Goal: Information Seeking & Learning: Learn about a topic

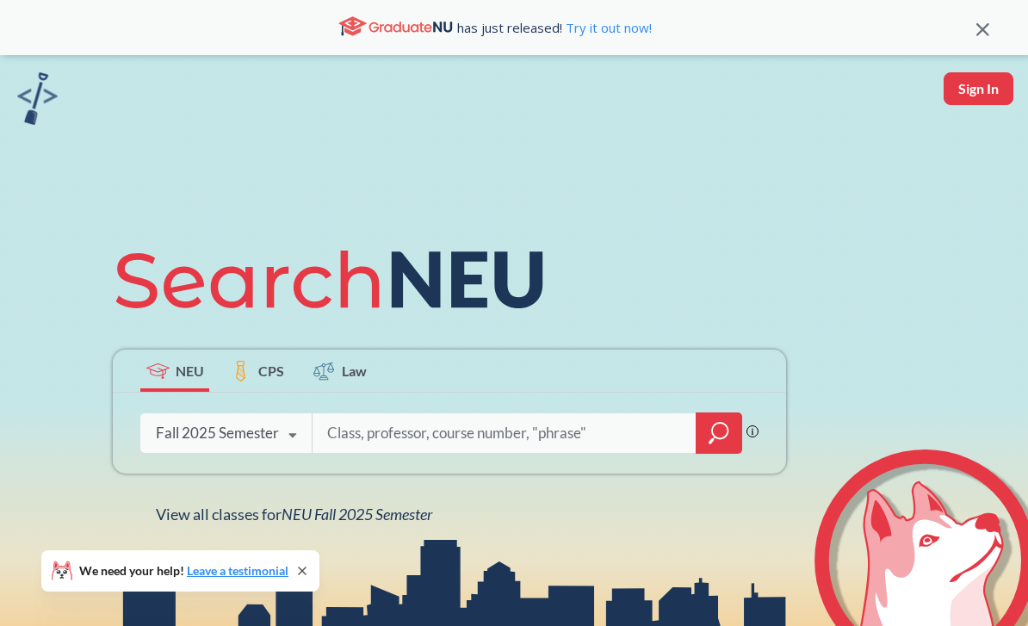
click at [288, 453] on icon at bounding box center [292, 435] width 33 height 48
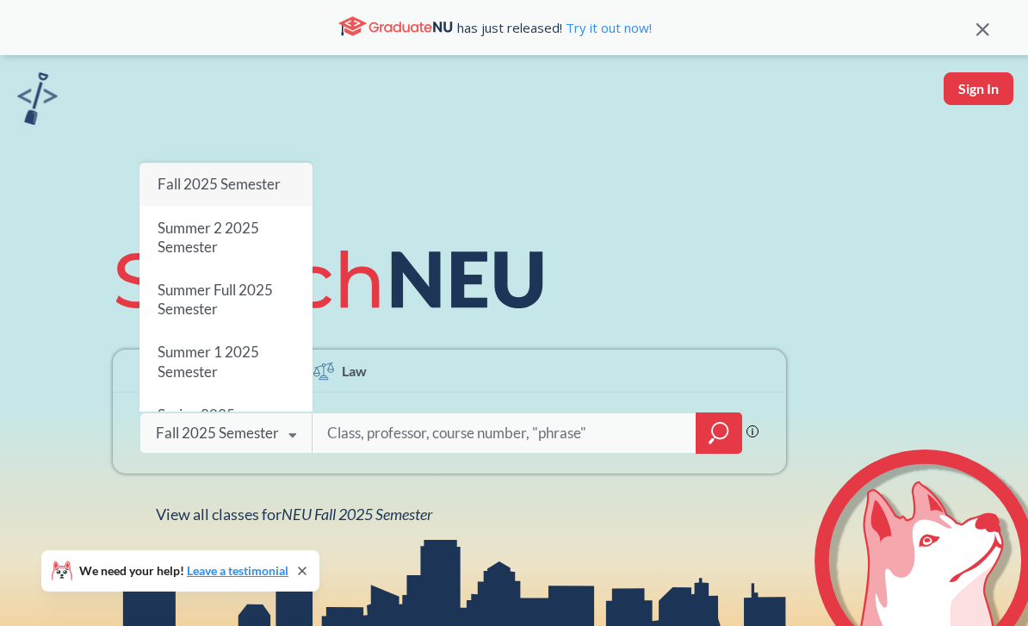
click at [503, 451] on input "search" at bounding box center [504, 433] width 358 height 36
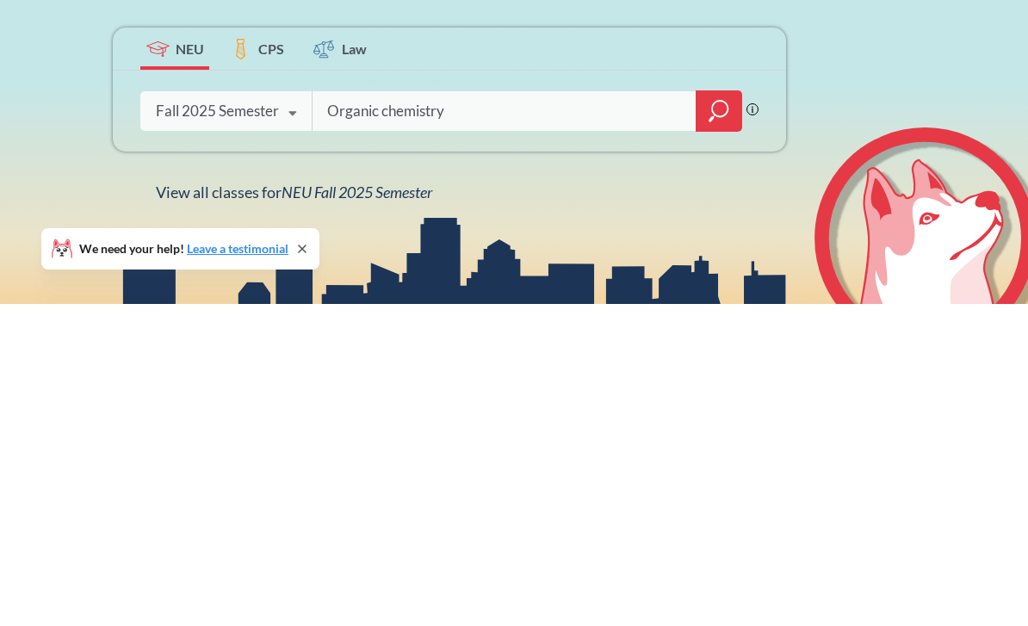
type input "Organic chemistry"
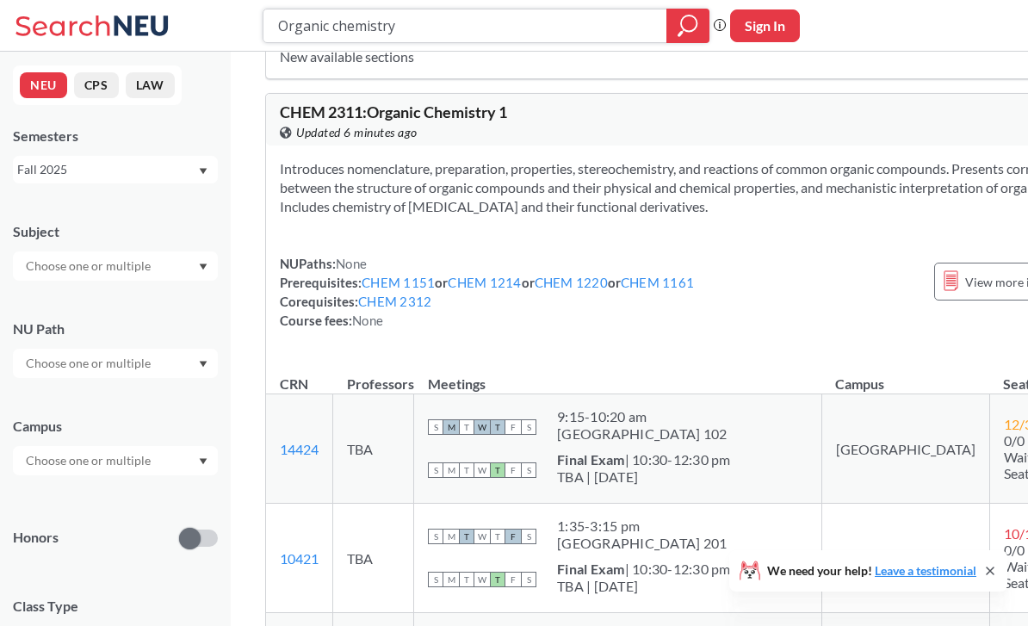
scroll to position [917, 0]
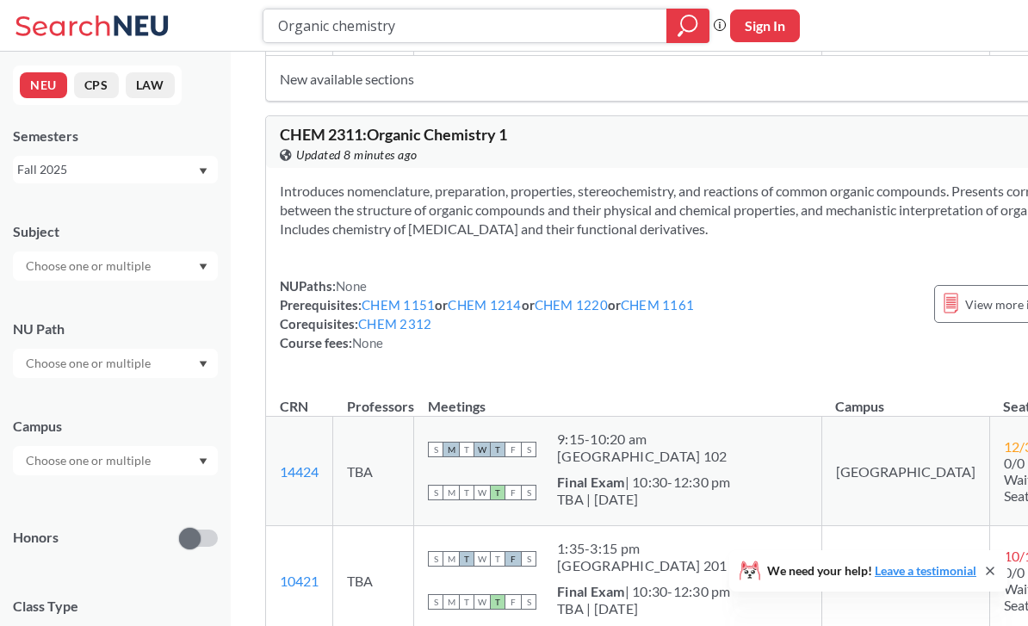
click at [580, 35] on input "Organic chemistry" at bounding box center [465, 25] width 378 height 29
type input "O"
type input "Physics for life sciences"
click at [693, 31] on icon "magnifying glass" at bounding box center [687, 26] width 21 height 24
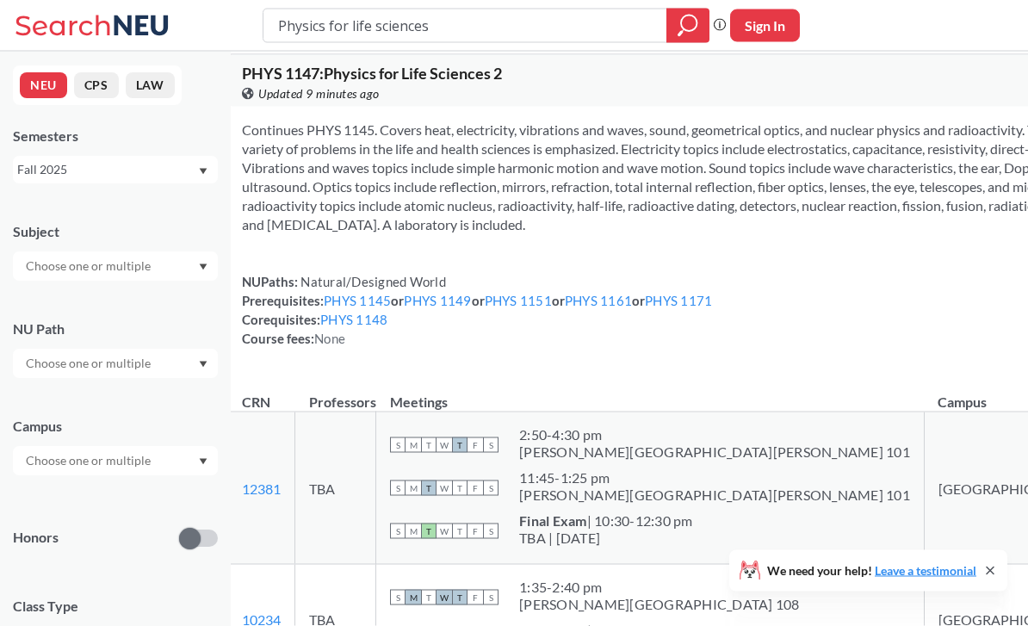
scroll to position [682, 0]
click at [442, 1] on div "Physics for life sciences Phrase search guarantees the exact search appears in …" at bounding box center [514, 26] width 1028 height 52
click at [596, 38] on input "Physics for life sciences" at bounding box center [465, 25] width 378 height 29
click at [322, 35] on input "Physics for life sciences" at bounding box center [465, 25] width 378 height 29
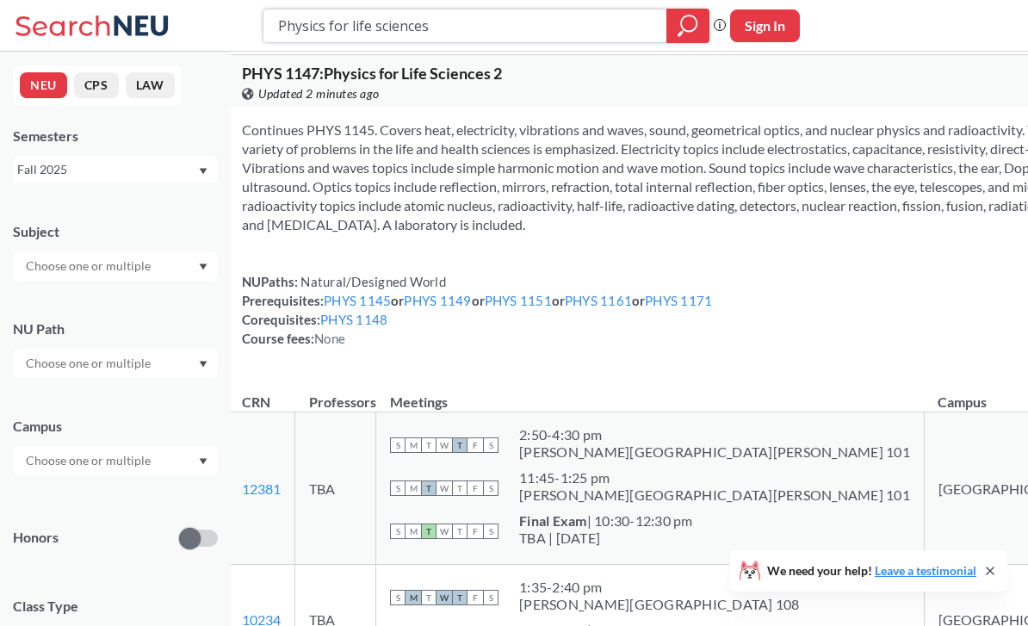
click at [321, 34] on input "Physics for life sciences" at bounding box center [465, 25] width 378 height 29
type input "Microbiology"
click at [694, 33] on icon "magnifying glass" at bounding box center [687, 26] width 21 height 24
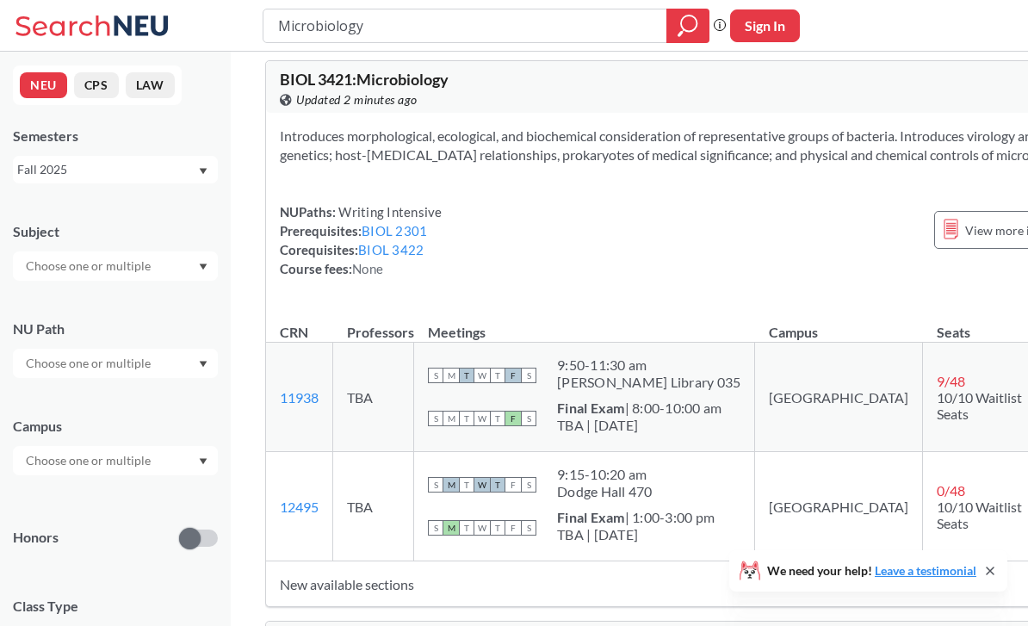
scroll to position [491, 0]
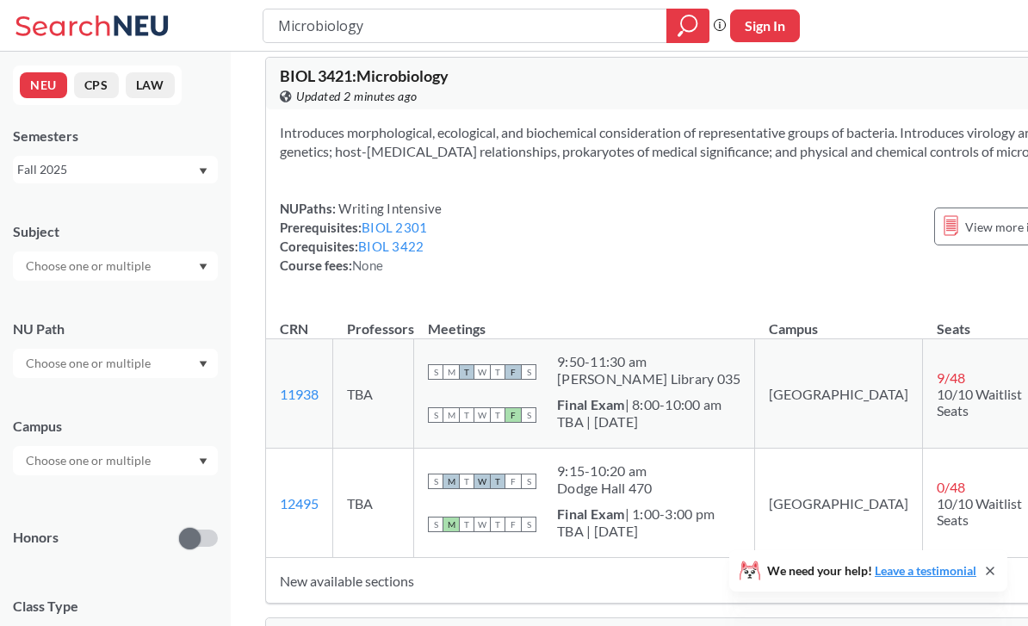
click at [528, 0] on div "Microbiology Phrase search guarantees the exact search appears in the results. …" at bounding box center [514, 26] width 1028 height 52
click at [571, 32] on input "Microbiology" at bounding box center [465, 25] width 378 height 29
click at [333, 28] on input "Microbiology" at bounding box center [465, 25] width 378 height 29
type input "Biochemistry"
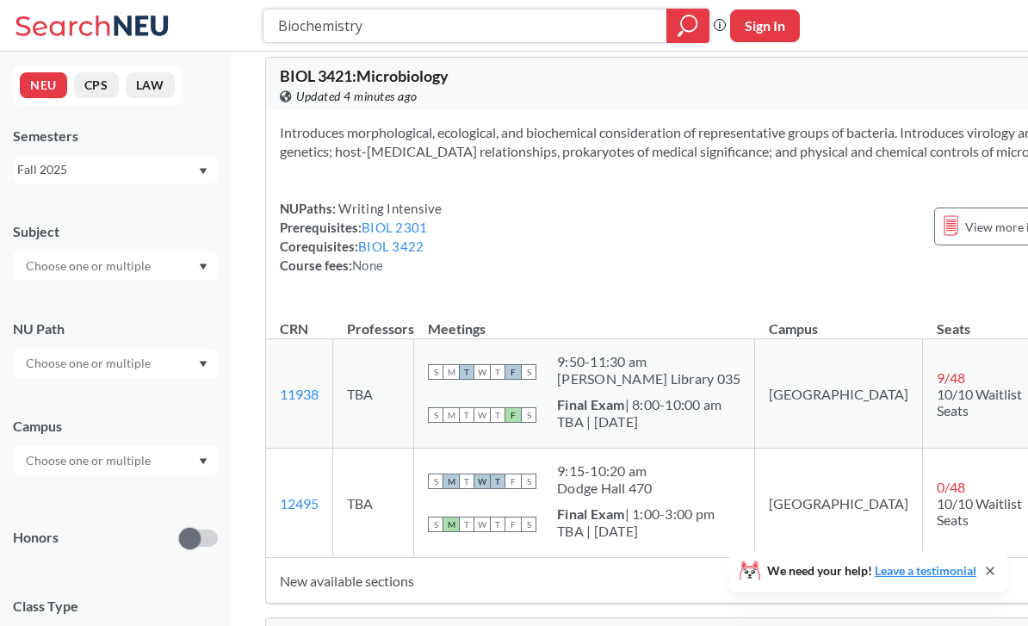
click at [694, 35] on icon "magnifying glass" at bounding box center [687, 26] width 21 height 24
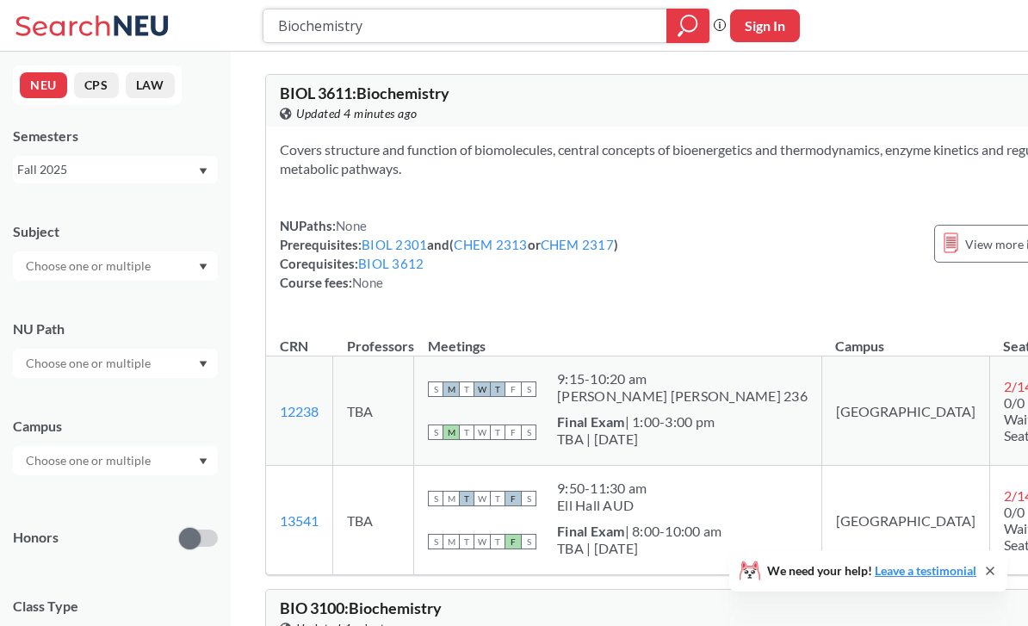
click at [584, 29] on input "Biochemistry" at bounding box center [465, 25] width 378 height 29
click at [319, 28] on input "Biochemistry" at bounding box center [465, 25] width 378 height 29
type input "Concepts in chemistry"
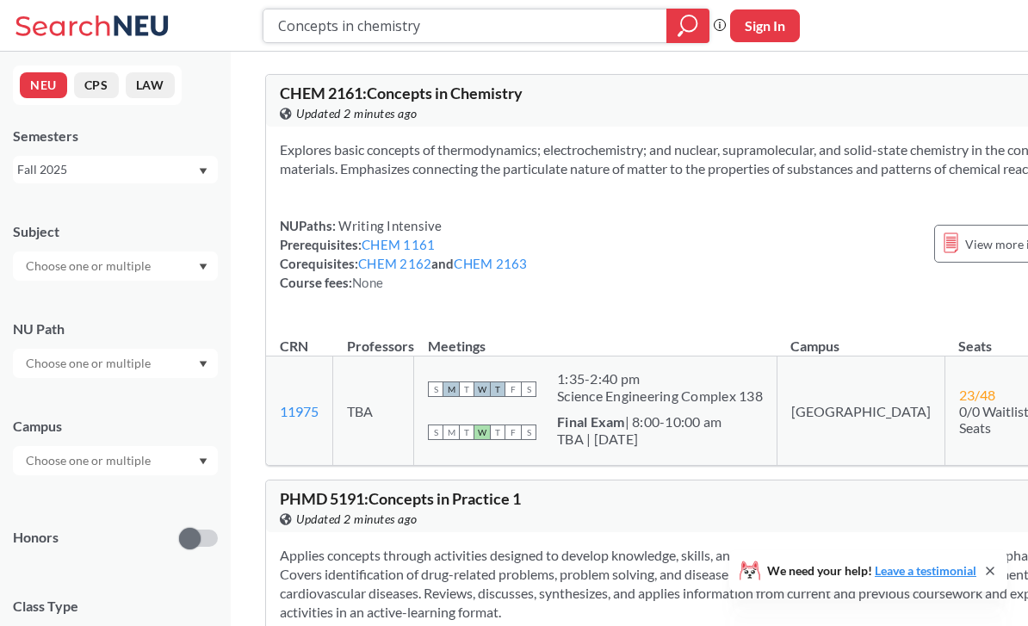
click at [557, 34] on input "Concepts in chemistry" at bounding box center [465, 25] width 378 height 29
click at [319, 26] on input "Concepts in chemistry" at bounding box center [465, 25] width 378 height 29
type input "Advanced writing"
click at [682, 35] on icon "magnifying glass" at bounding box center [687, 26] width 21 height 24
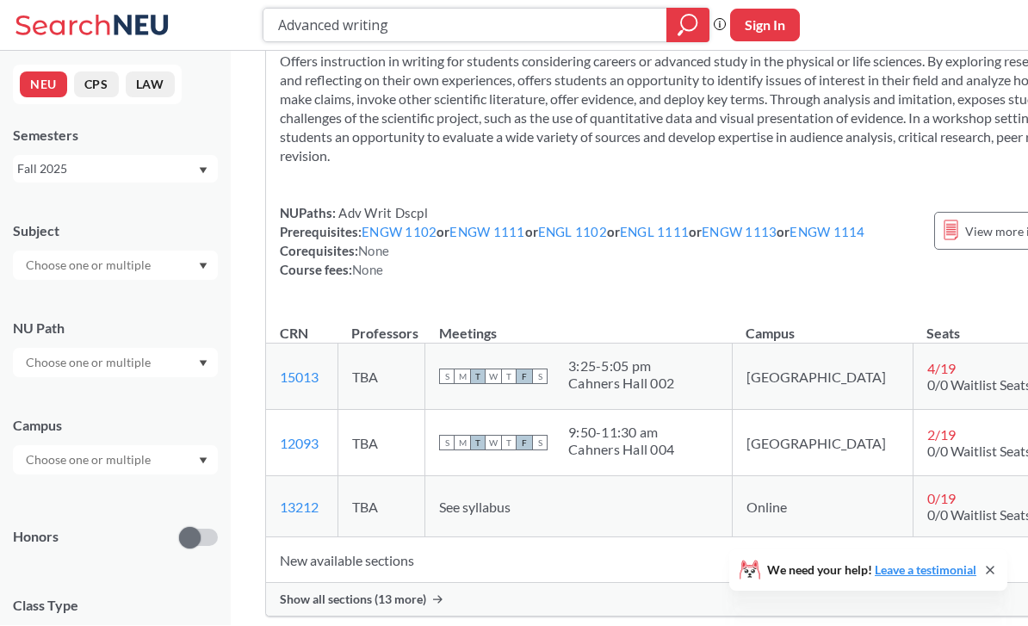
scroll to position [1329, 0]
